Goal: Information Seeking & Learning: Learn about a topic

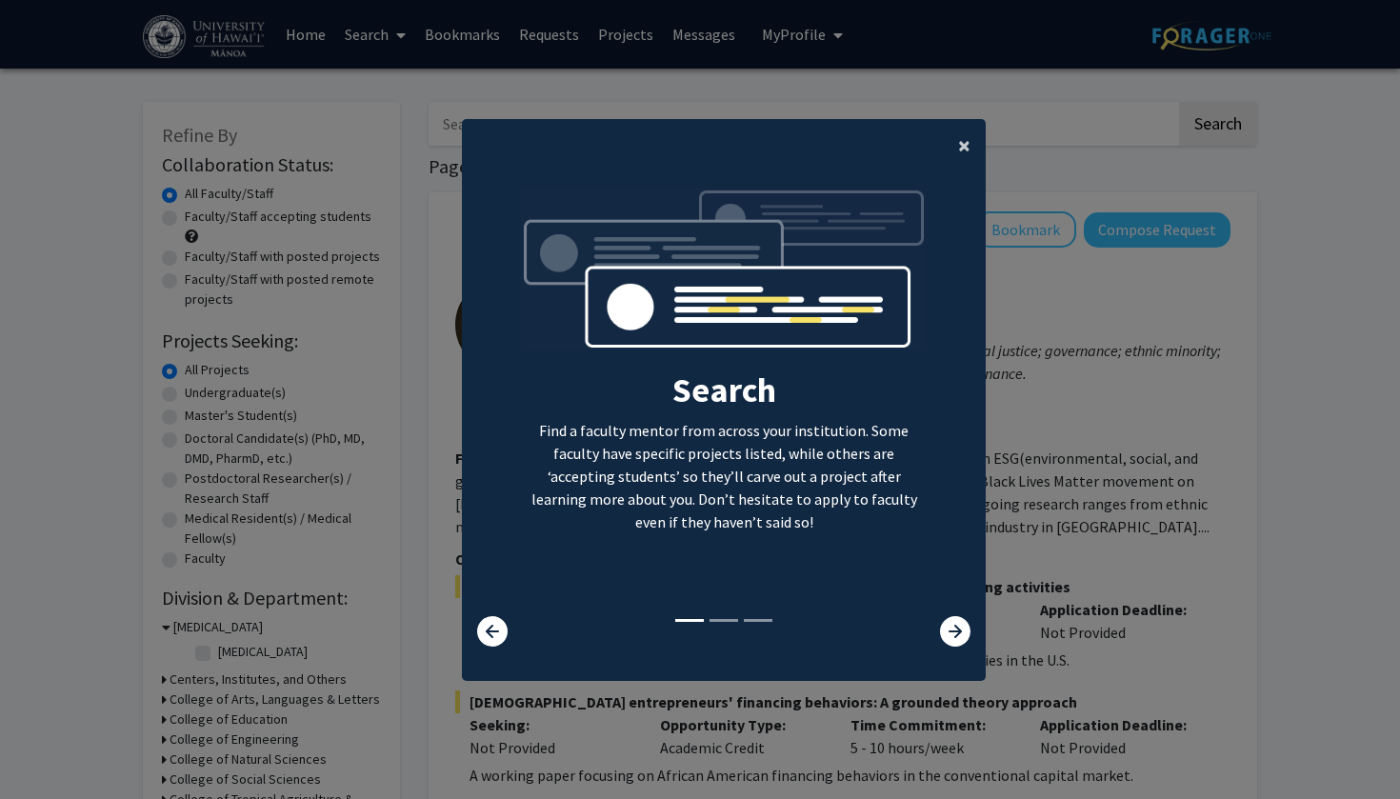
click at [959, 146] on span "×" at bounding box center [964, 145] width 12 height 30
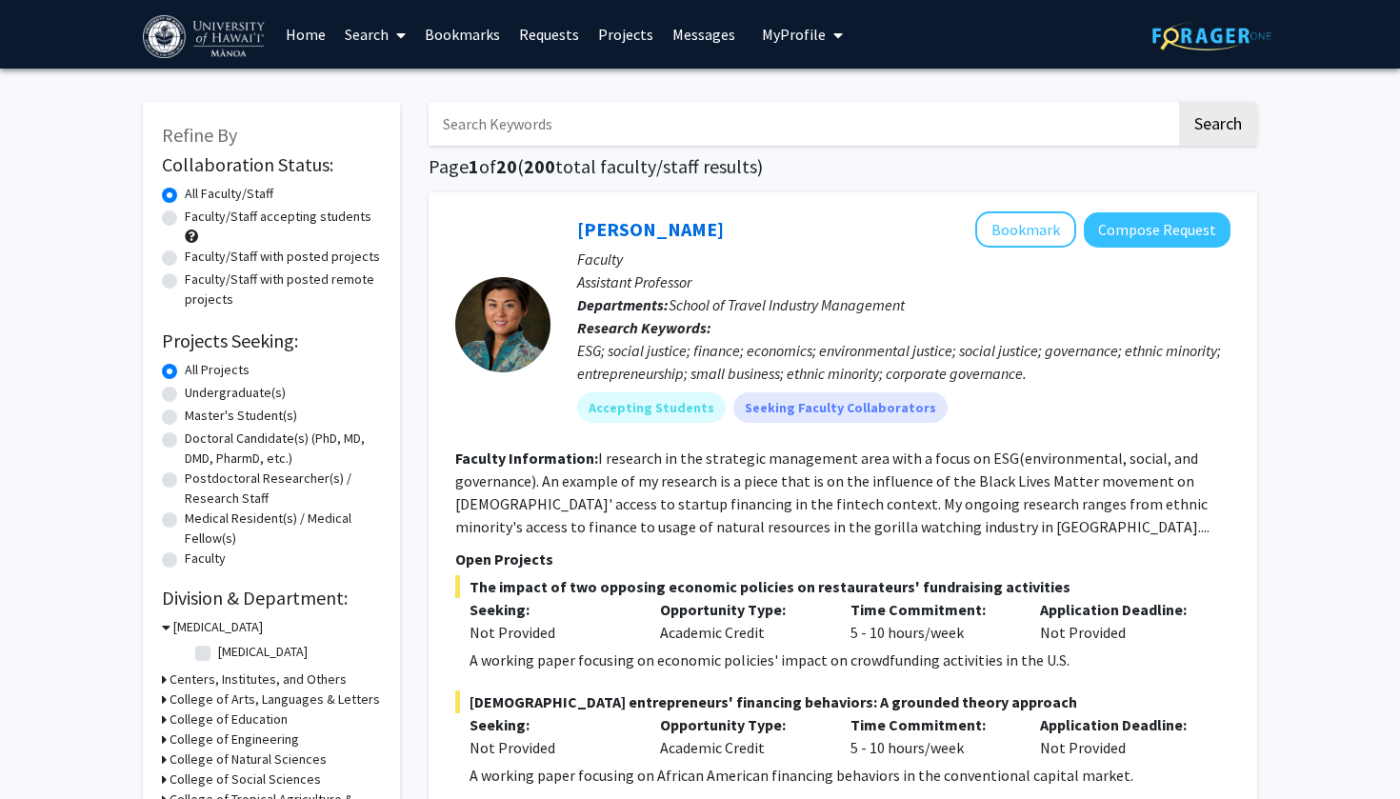
click at [303, 28] on link "Home" at bounding box center [305, 34] width 59 height 67
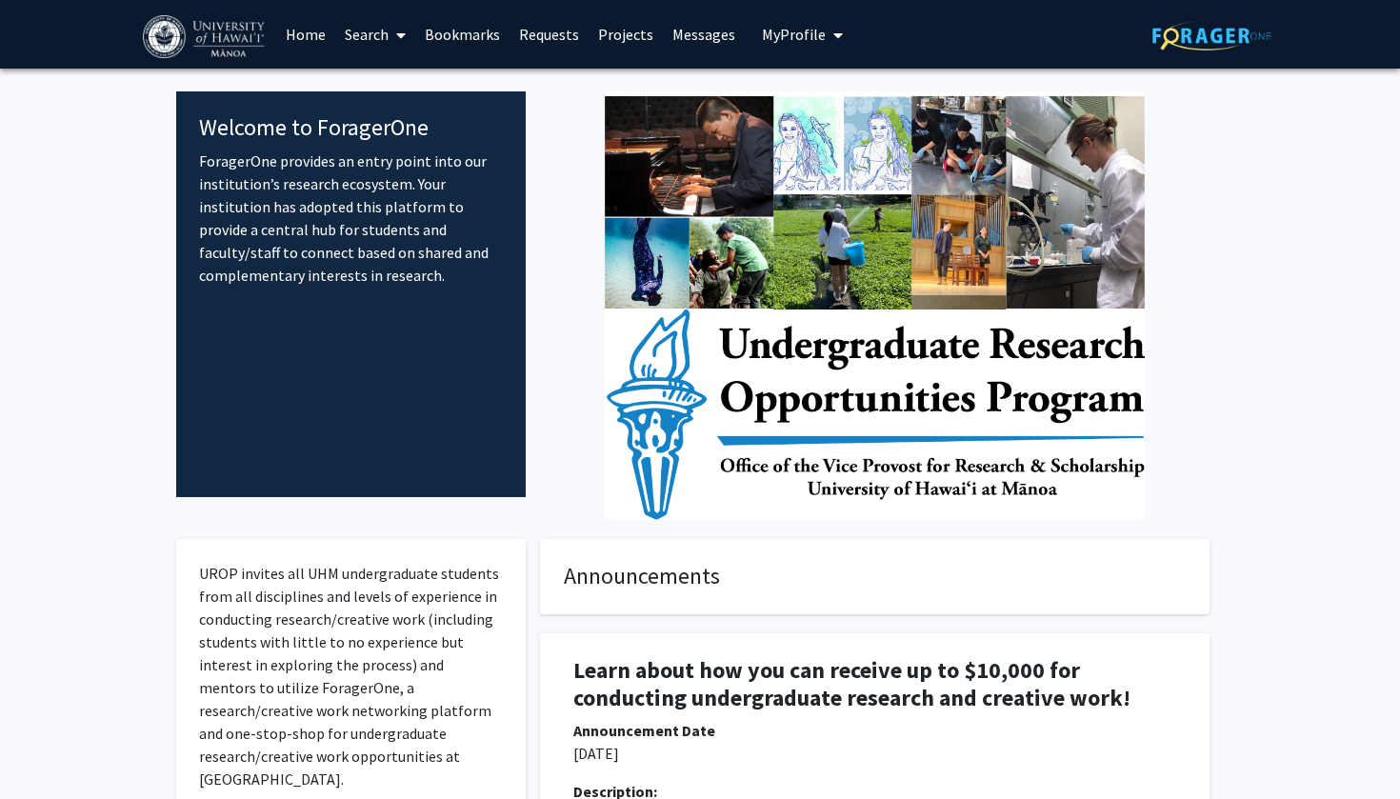
click at [374, 33] on link "Search" at bounding box center [375, 34] width 80 height 67
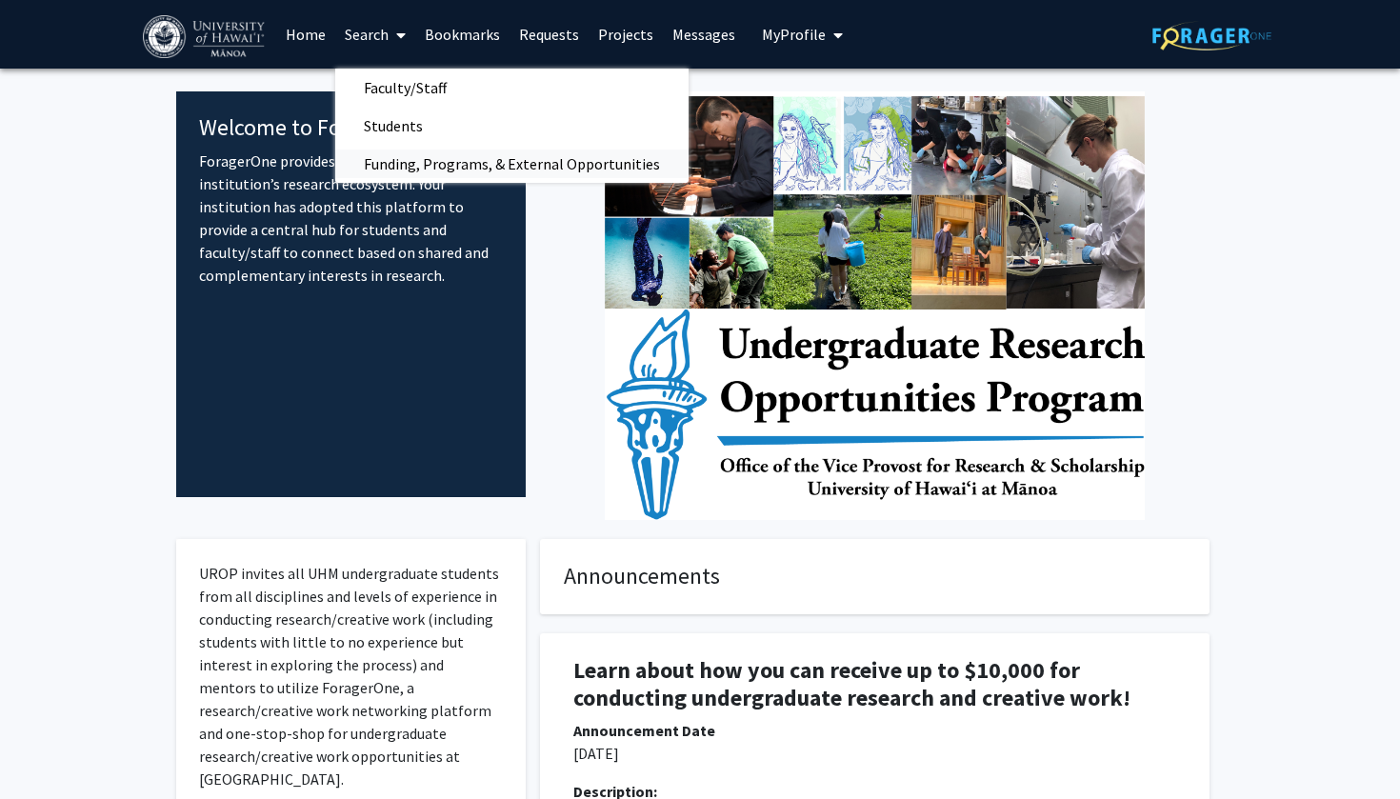
click at [425, 159] on span "Funding, Programs, & External Opportunities" at bounding box center [511, 164] width 353 height 38
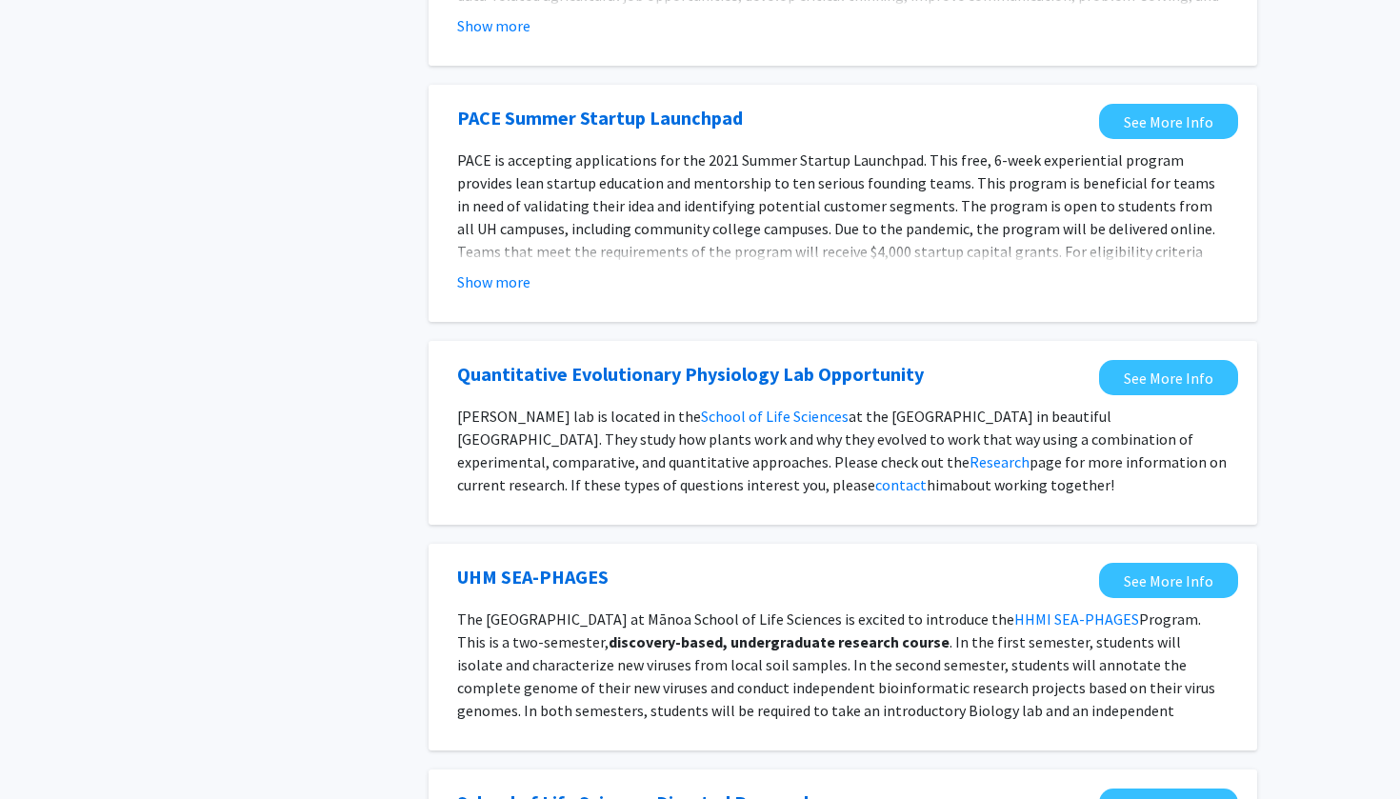
scroll to position [1169, 0]
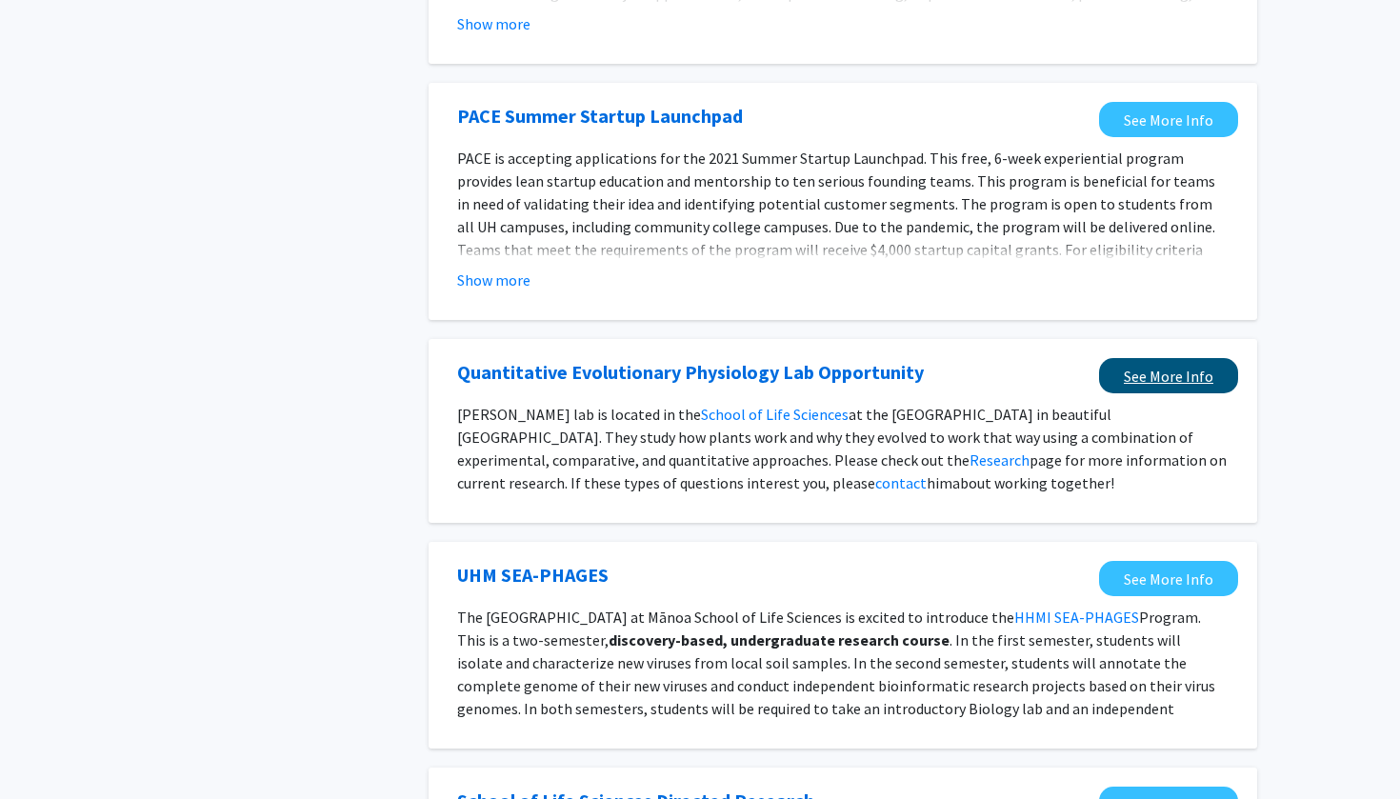
click at [1160, 358] on link "See More Info" at bounding box center [1168, 375] width 139 height 35
click at [749, 358] on link "Quantitative Evolutionary Physiology Lab Opportunity" at bounding box center [690, 372] width 467 height 29
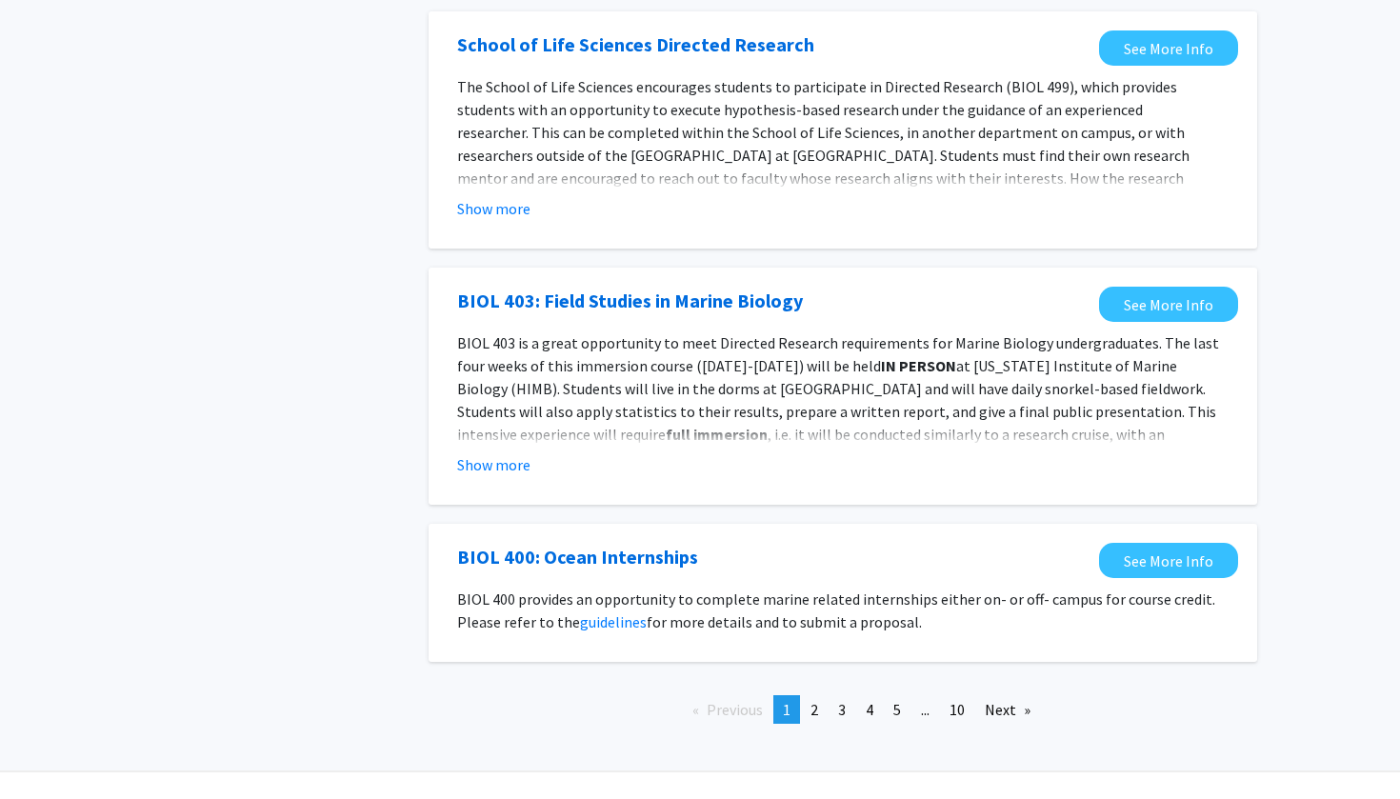
scroll to position [1925, 0]
click at [809, 697] on div "Previous page 1 / 10 You're on page 1 page 2 page 3 page 4 page 5 page ... page…" at bounding box center [842, 718] width 857 height 44
click at [810, 701] on span "2" at bounding box center [814, 710] width 8 height 19
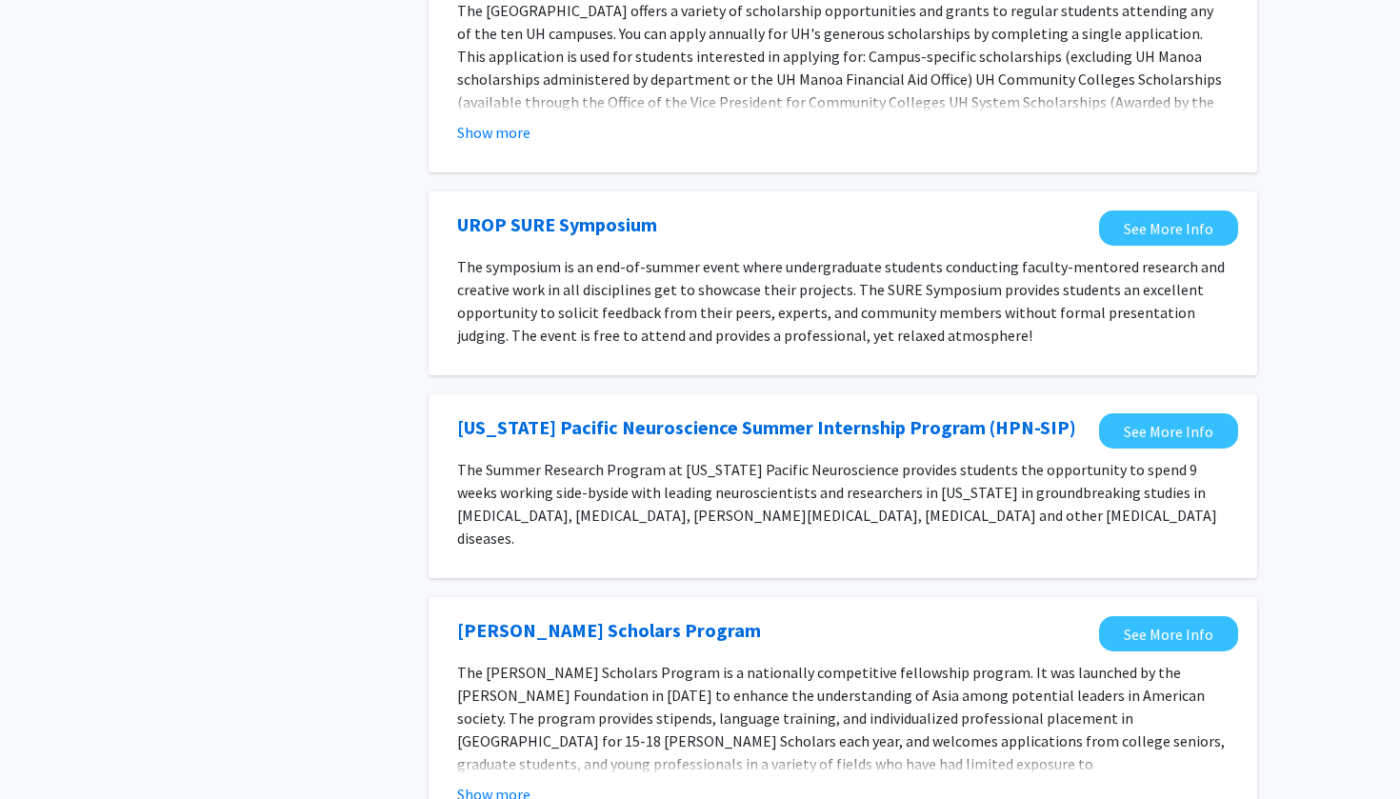
scroll to position [1635, 0]
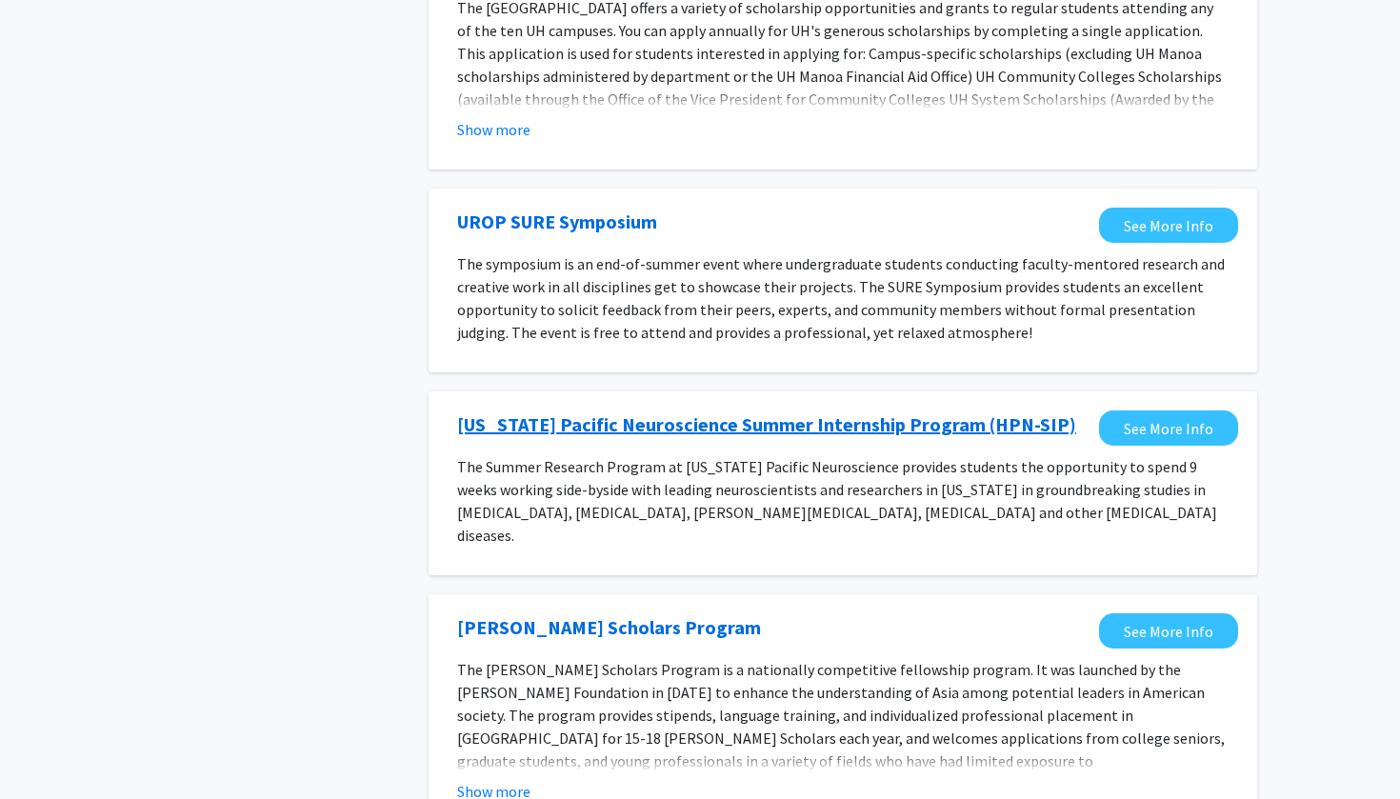
click at [881, 410] on link "[US_STATE] Pacific Neuroscience Summer Internship Program (HPN-SIP)" at bounding box center [766, 424] width 619 height 29
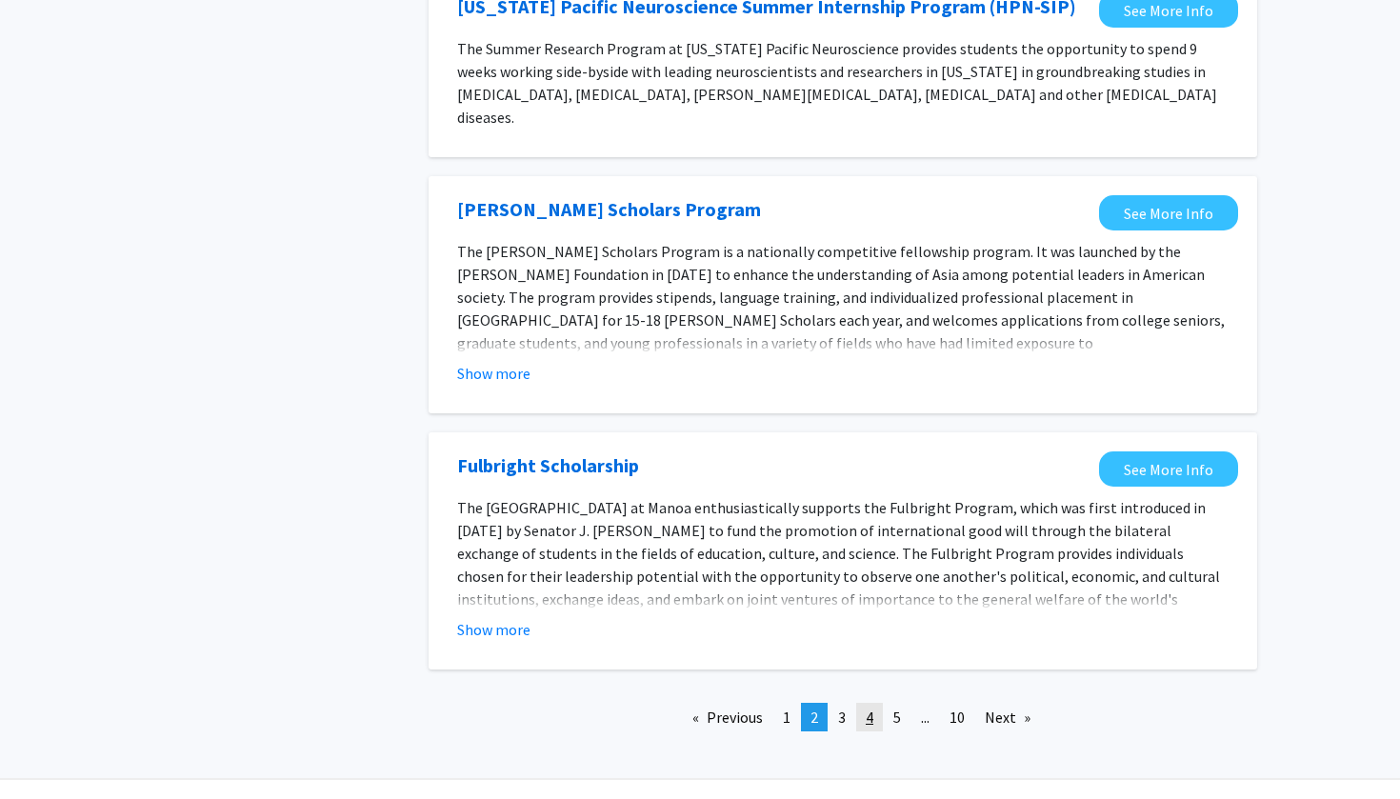
scroll to position [2052, 0]
click at [846, 704] on link "page 3" at bounding box center [842, 718] width 27 height 29
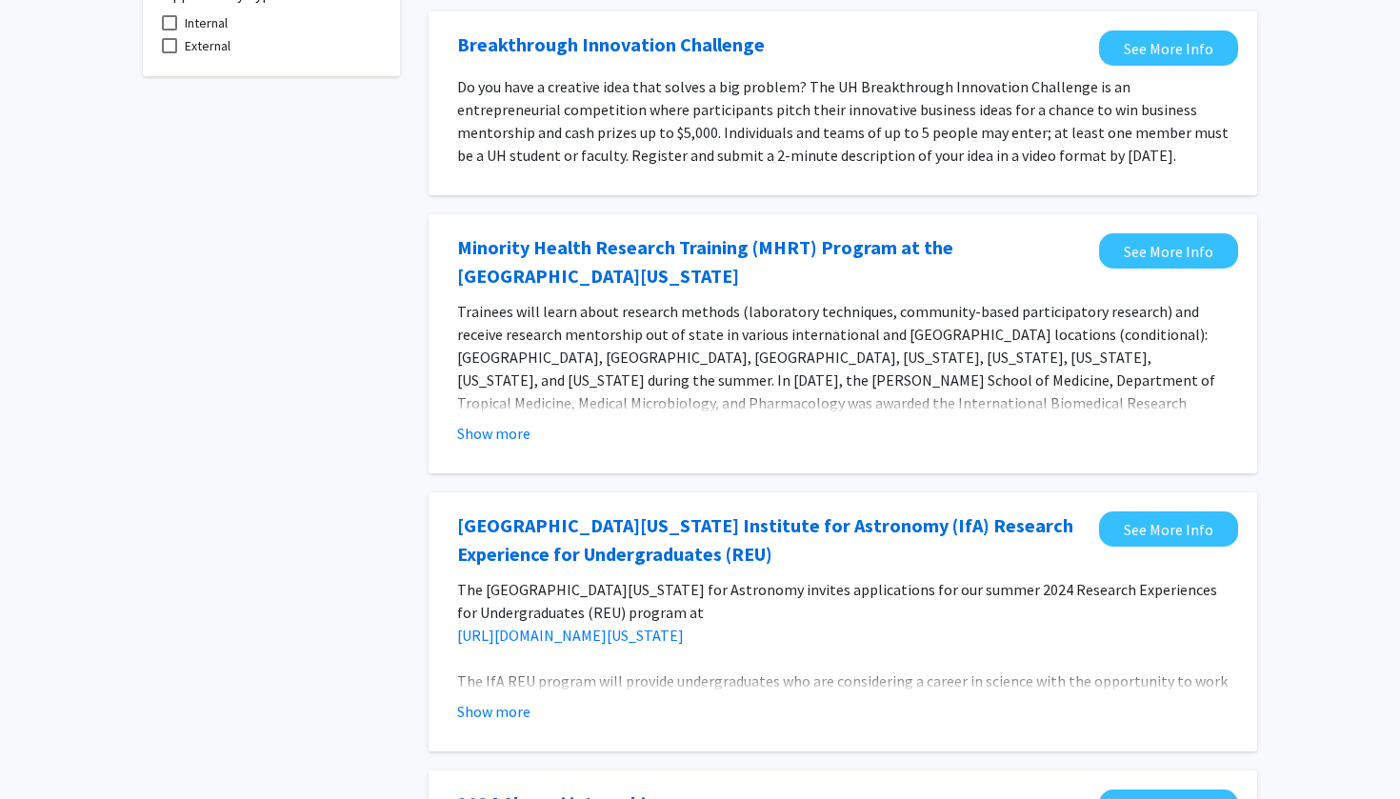
scroll to position [191, 0]
